Goal: Task Accomplishment & Management: Use online tool/utility

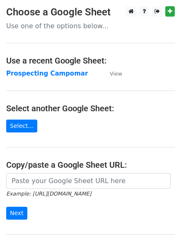
click at [61, 74] on strong "Prospecting Campomar" at bounding box center [47, 73] width 82 height 7
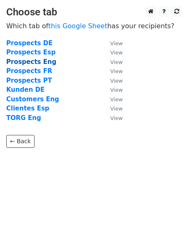
click at [42, 62] on strong "Prospects Eng" at bounding box center [31, 61] width 50 height 7
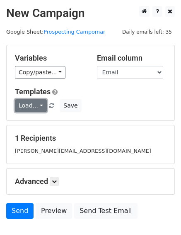
click at [38, 105] on link "Load..." at bounding box center [31, 105] width 32 height 13
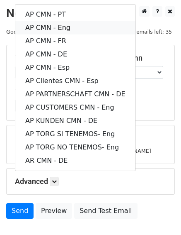
click at [70, 25] on link "AP CMN - Eng" at bounding box center [75, 27] width 120 height 13
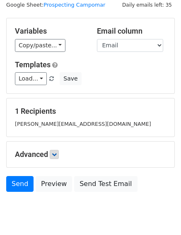
scroll to position [53, 0]
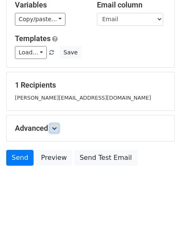
click at [57, 129] on icon at bounding box center [54, 128] width 5 height 5
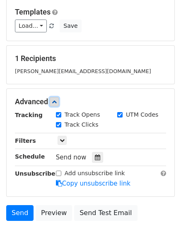
scroll to position [128, 0]
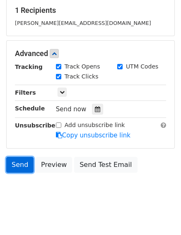
click at [21, 164] on link "Send" at bounding box center [19, 165] width 27 height 16
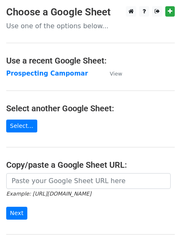
click at [54, 73] on strong "Prospecting Campomar" at bounding box center [47, 73] width 82 height 7
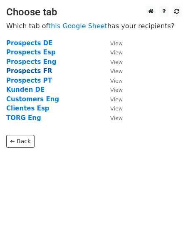
click at [39, 71] on strong "Prospects FR" at bounding box center [29, 70] width 46 height 7
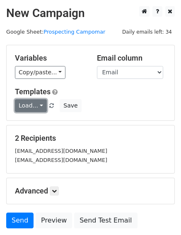
click at [34, 103] on link "Load..." at bounding box center [31, 105] width 32 height 13
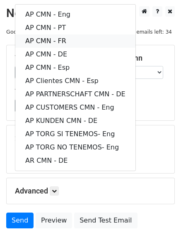
click at [64, 40] on link "AP CMN - FR" at bounding box center [75, 40] width 120 height 13
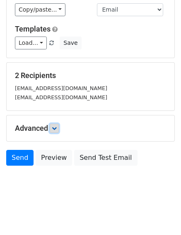
click at [57, 128] on icon at bounding box center [54, 128] width 5 height 5
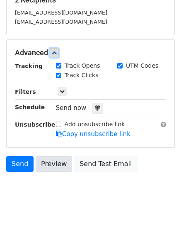
scroll to position [144, 0]
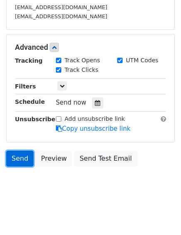
click at [22, 156] on link "Send" at bounding box center [19, 159] width 27 height 16
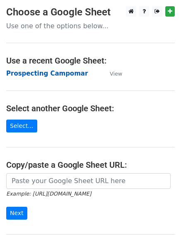
click at [48, 76] on strong "Prospecting Campomar" at bounding box center [47, 73] width 82 height 7
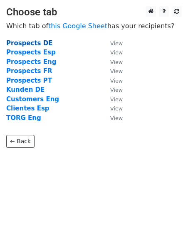
click at [35, 44] on strong "Prospects DE" at bounding box center [29, 42] width 46 height 7
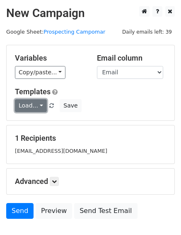
click at [42, 104] on link "Load..." at bounding box center [31, 105] width 32 height 13
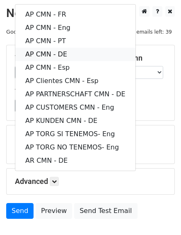
click at [73, 53] on link "AP CMN - DE" at bounding box center [75, 54] width 120 height 13
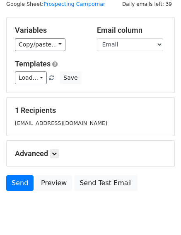
scroll to position [53, 0]
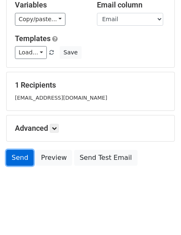
click at [17, 154] on link "Send" at bounding box center [19, 158] width 27 height 16
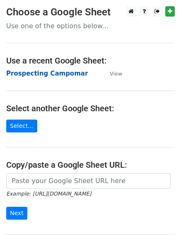
drag, startPoint x: 0, startPoint y: 0, endPoint x: 38, endPoint y: 73, distance: 82.5
click at [38, 73] on strong "Prospecting Campomar" at bounding box center [47, 73] width 82 height 7
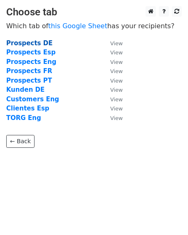
click at [39, 44] on strong "Prospects DE" at bounding box center [29, 42] width 46 height 7
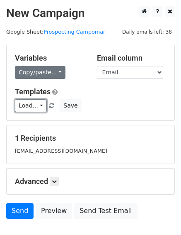
click at [39, 103] on link "Load..." at bounding box center [31, 105] width 32 height 13
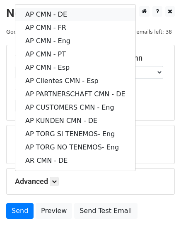
click at [66, 12] on link "AP CMN - DE" at bounding box center [75, 14] width 120 height 13
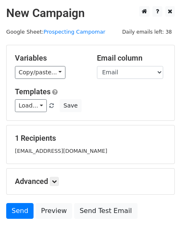
scroll to position [53, 0]
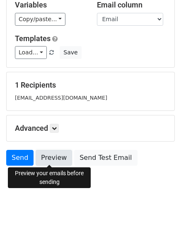
click at [49, 156] on link "Preview" at bounding box center [54, 158] width 37 height 16
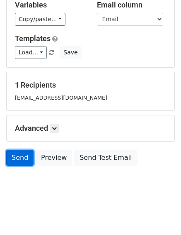
click at [22, 157] on link "Send" at bounding box center [19, 158] width 27 height 16
